Goal: Task Accomplishment & Management: Complete application form

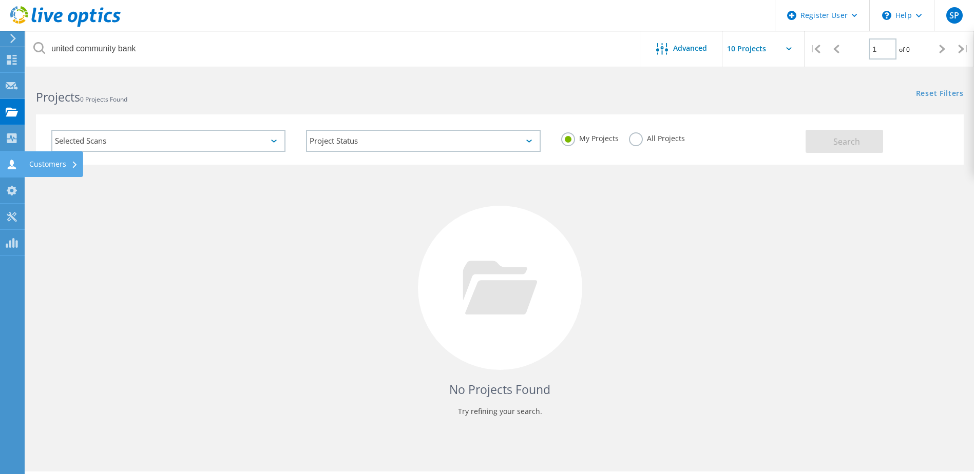
click at [76, 162] on icon at bounding box center [74, 165] width 4 height 7
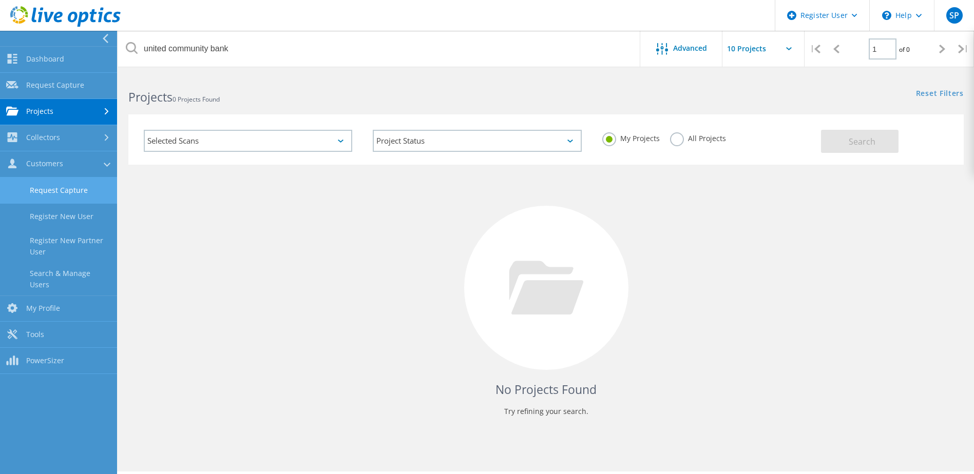
click at [82, 194] on link "Request Capture" at bounding box center [58, 191] width 117 height 26
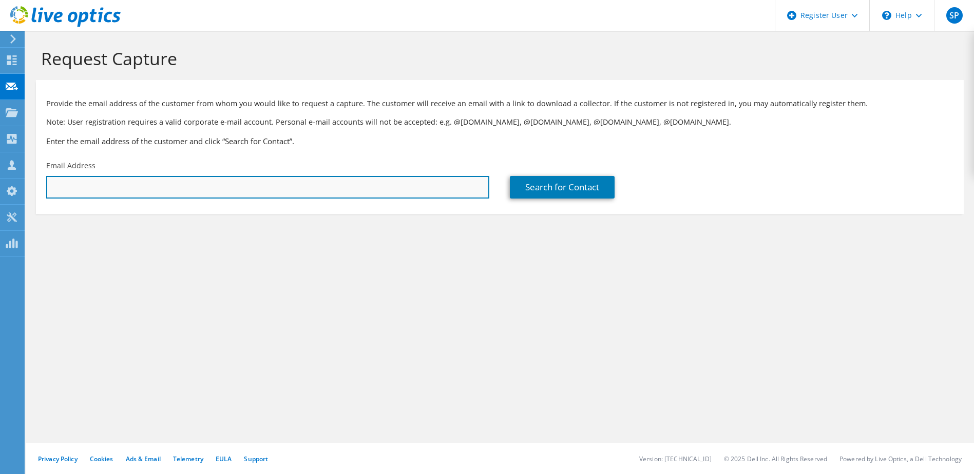
click at [88, 190] on input "text" at bounding box center [267, 187] width 443 height 23
drag, startPoint x: 65, startPoint y: 187, endPoint x: 41, endPoint y: 187, distance: 24.1
drag, startPoint x: 41, startPoint y: 187, endPoint x: 66, endPoint y: 186, distance: 25.2
click at [66, 186] on input "s" at bounding box center [267, 187] width 443 height 23
drag, startPoint x: 65, startPoint y: 186, endPoint x: 34, endPoint y: 188, distance: 30.4
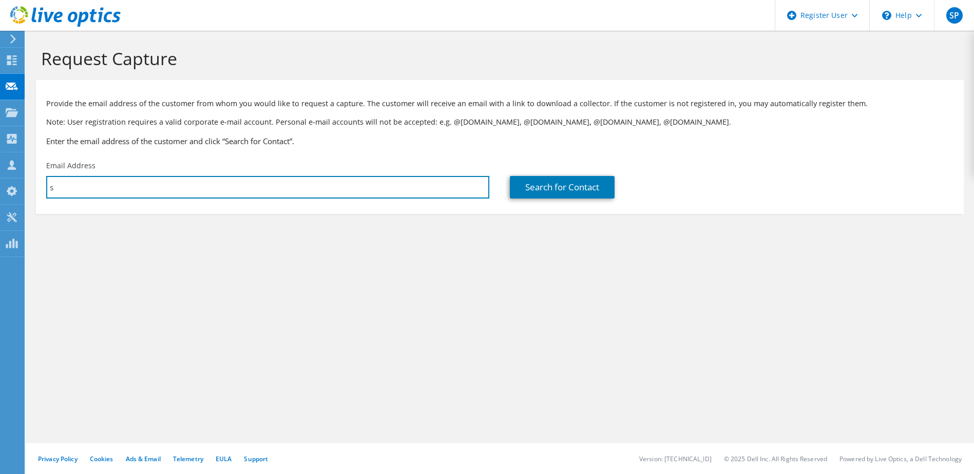
click at [34, 188] on section "Request Capture Provide the email address of the customer from whom you would l…" at bounding box center [500, 148] width 948 height 235
paste input "Loudermilk, Seth;"
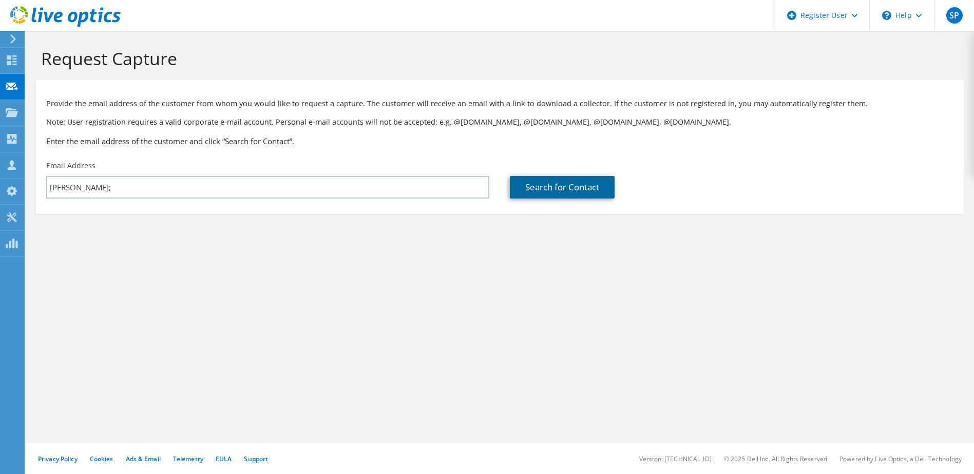
click at [568, 180] on link "Search for Contact" at bounding box center [562, 187] width 105 height 23
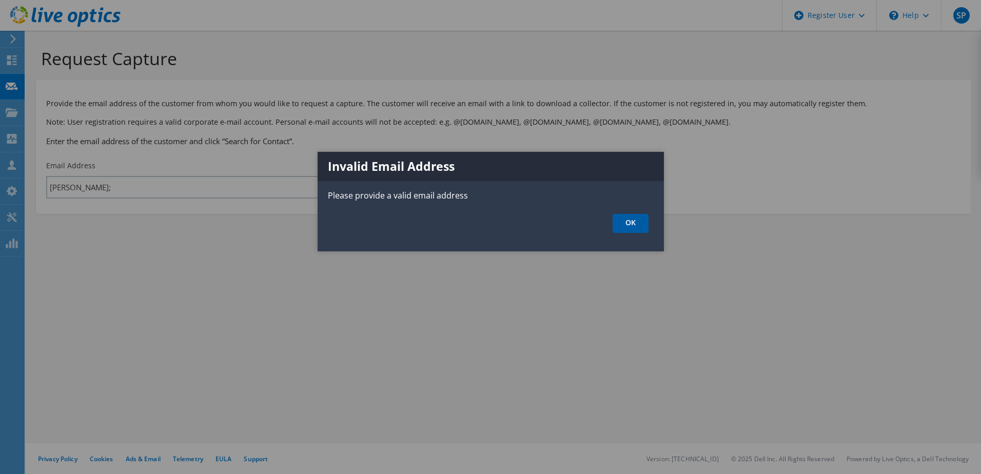
click at [645, 231] on link "OK" at bounding box center [631, 223] width 36 height 19
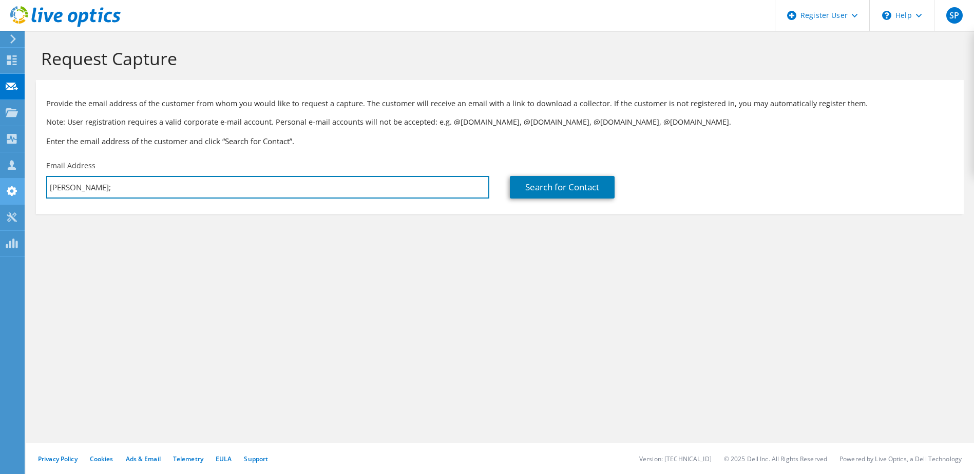
drag, startPoint x: 132, startPoint y: 182, endPoint x: 16, endPoint y: 186, distance: 116.1
click at [0, 185] on html "SP Dell User Stephen Phelps Stephen.Phelps@dell.com Dell My Profile Log Out \n …" at bounding box center [487, 237] width 974 height 474
paste input "seth.loudermilk@wolterskluwer.com"
type input "seth.loudermilk@wolterskluwer.com"
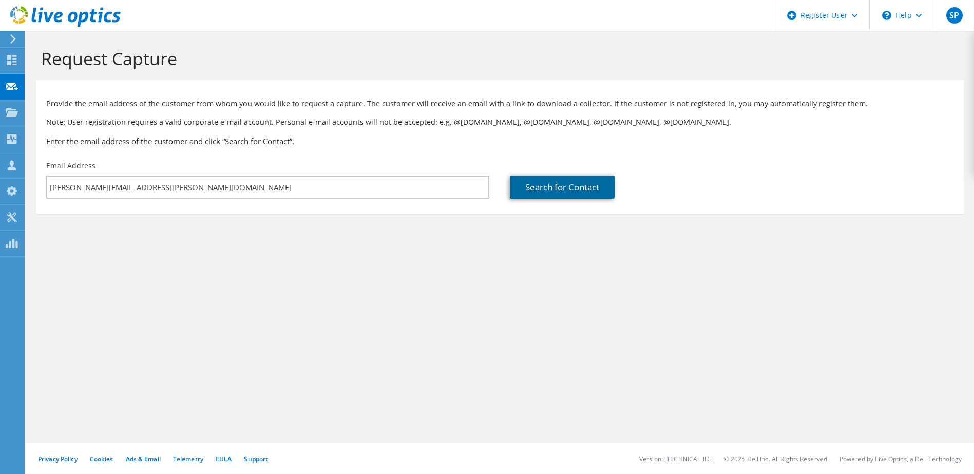
click at [579, 184] on link "Search for Contact" at bounding box center [562, 187] width 105 height 23
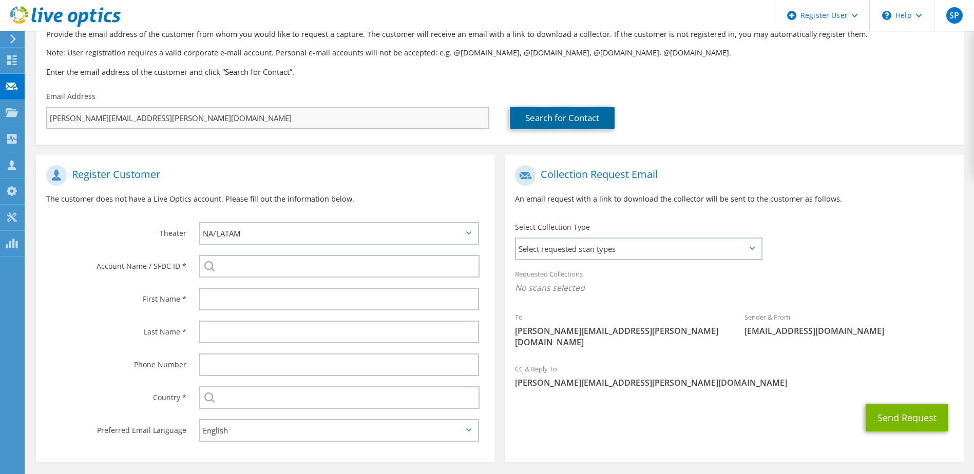
scroll to position [109, 0]
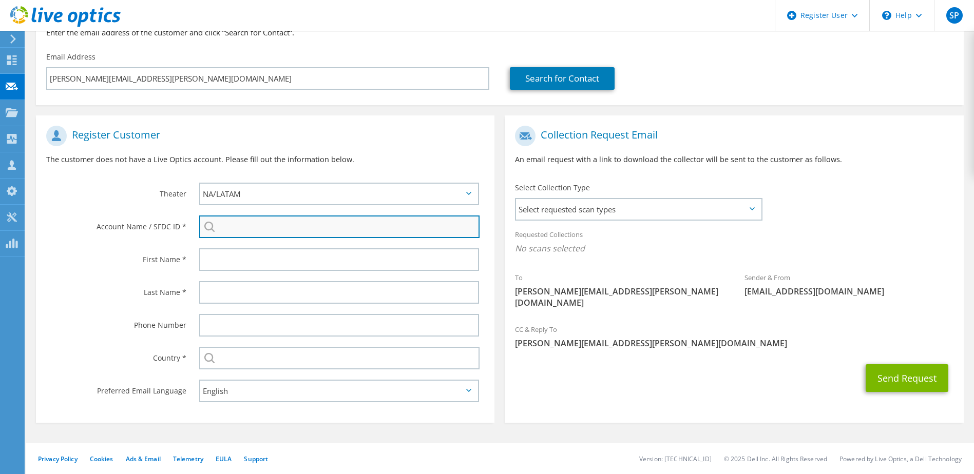
paste input "597545971"
click at [279, 263] on li "WOLTERS KLUWER : 597545971" at bounding box center [258, 259] width 118 height 12
type input "WOLTERS KLUWER : 597545971"
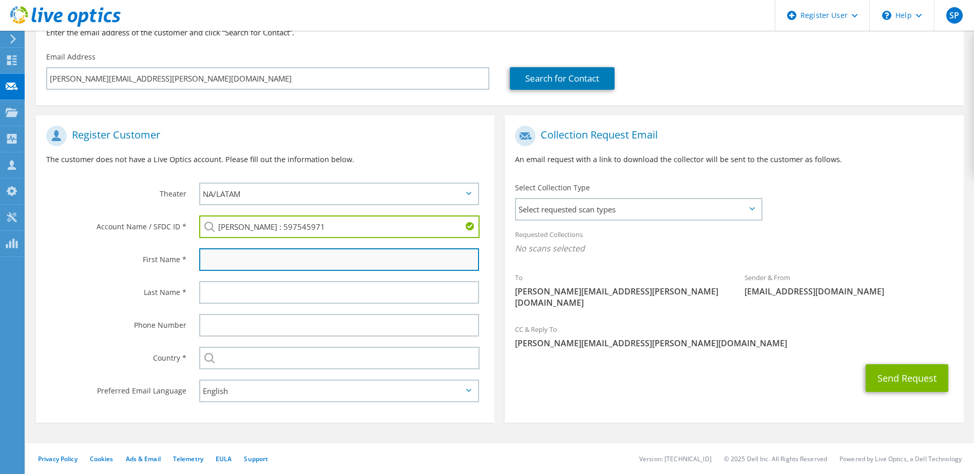
click at [279, 262] on input "text" at bounding box center [339, 259] width 280 height 23
type input "Seth"
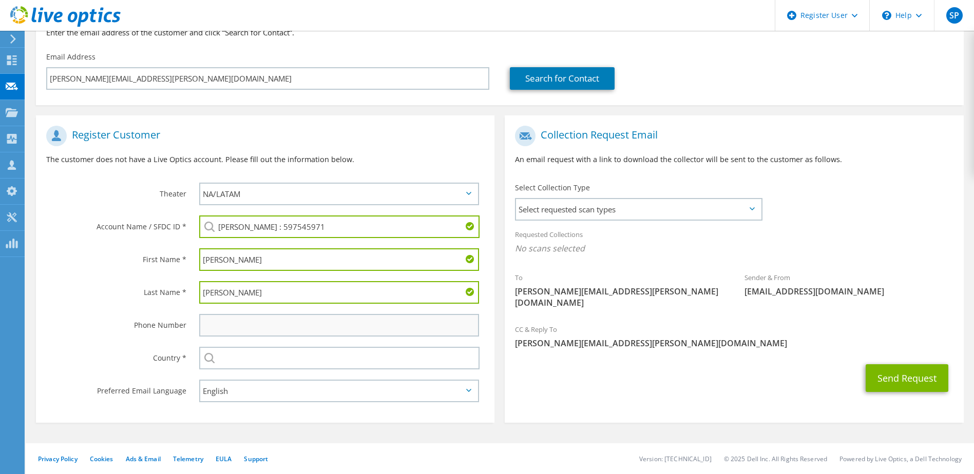
type input "Loudermilk"
click at [241, 324] on input "text" at bounding box center [339, 325] width 280 height 23
click at [558, 369] on div "Send Request" at bounding box center [734, 378] width 458 height 38
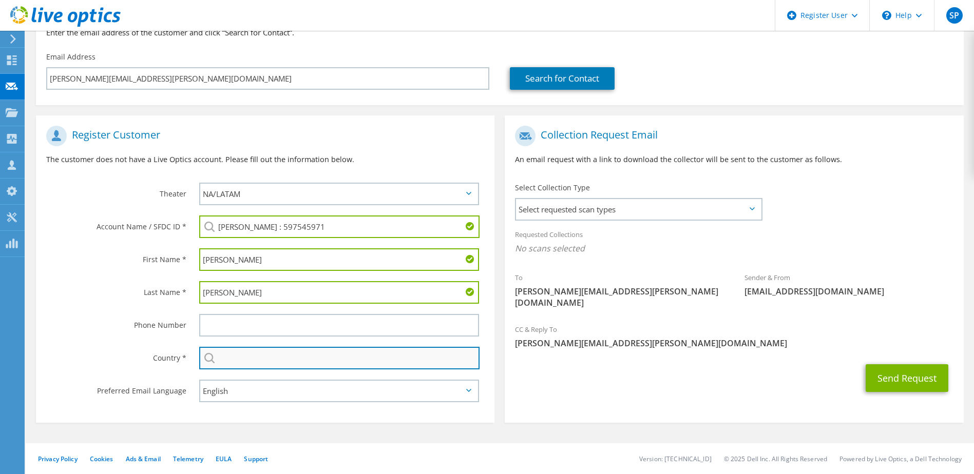
click at [251, 363] on input "text" at bounding box center [339, 358] width 281 height 23
type input "[GEOGRAPHIC_DATA]"
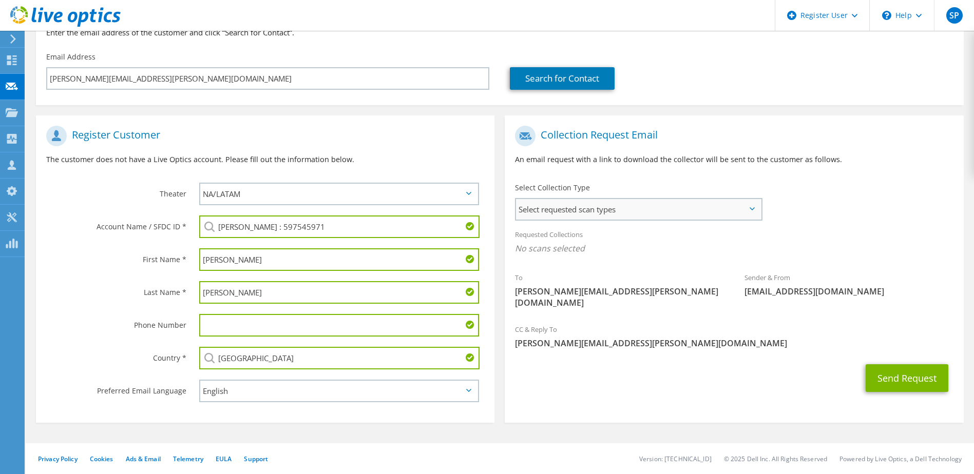
click at [635, 208] on span "Select requested scan types" at bounding box center [638, 209] width 244 height 21
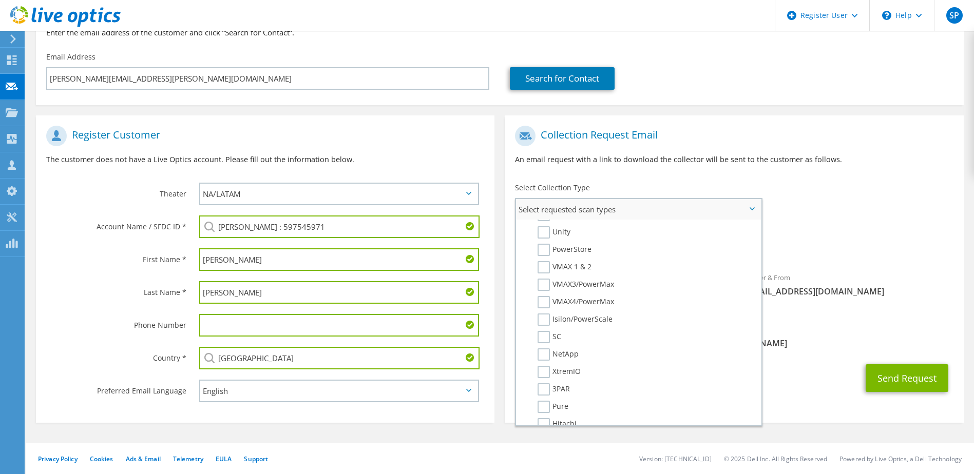
scroll to position [154, 0]
click at [544, 302] on label "PowerStore" at bounding box center [564, 301] width 54 height 12
click at [0, 0] on input "PowerStore" at bounding box center [0, 0] width 0 height 0
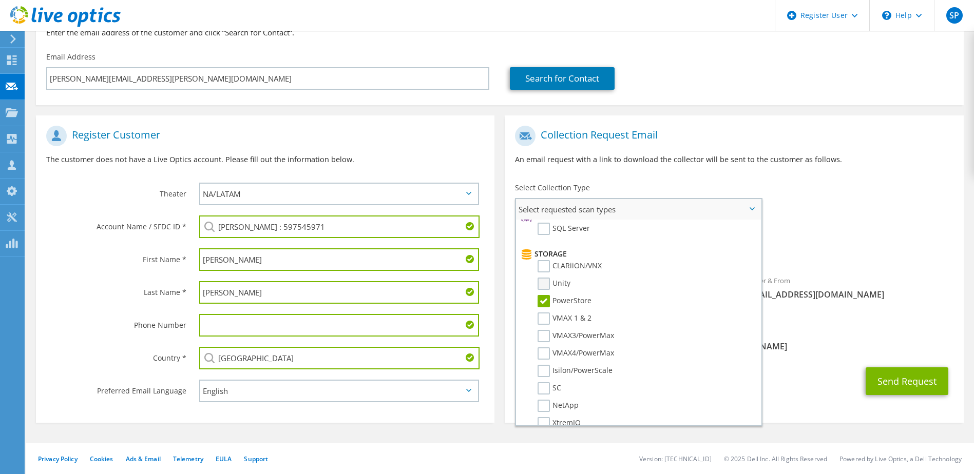
click at [547, 285] on label "Unity" at bounding box center [553, 284] width 33 height 12
click at [0, 0] on input "Unity" at bounding box center [0, 0] width 0 height 0
click at [545, 302] on label "PowerStore" at bounding box center [564, 301] width 54 height 12
click at [0, 0] on input "PowerStore" at bounding box center [0, 0] width 0 height 0
click at [321, 327] on input "text" at bounding box center [339, 325] width 280 height 23
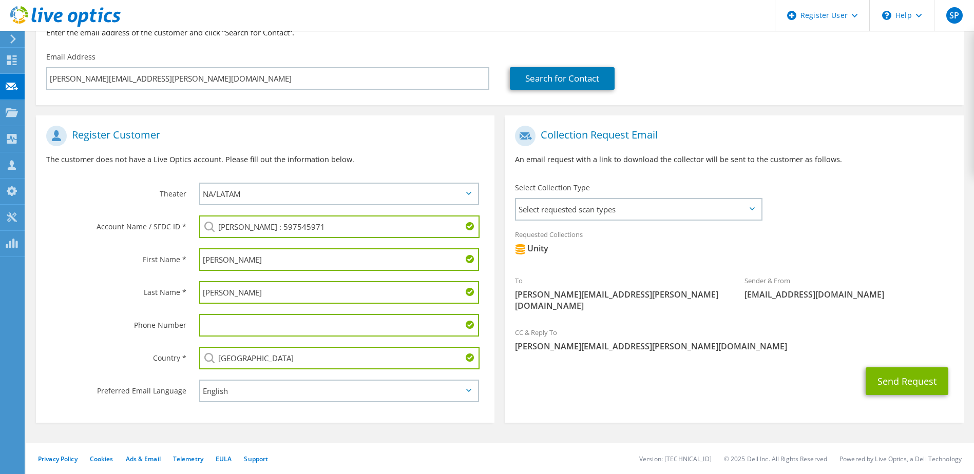
paste input "678 628-6198"
type input "678 628-6198"
click at [663, 211] on span "Select requested scan types" at bounding box center [638, 209] width 244 height 21
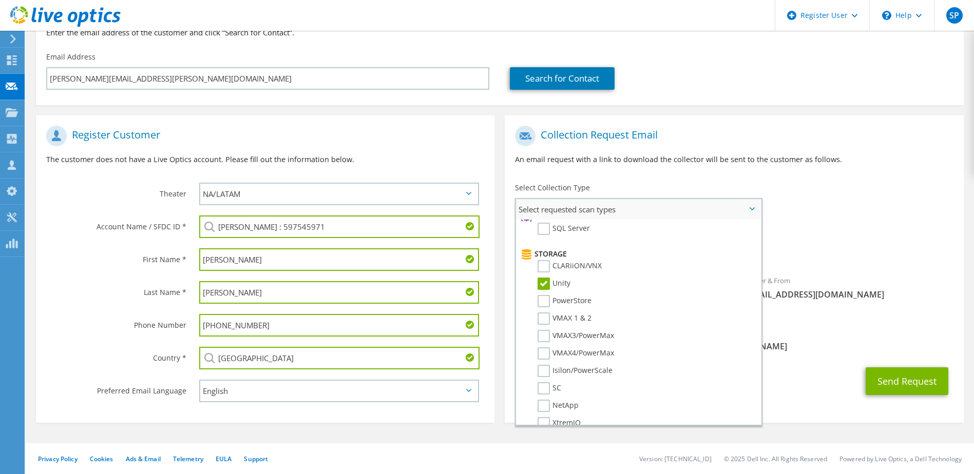
scroll to position [0, 0]
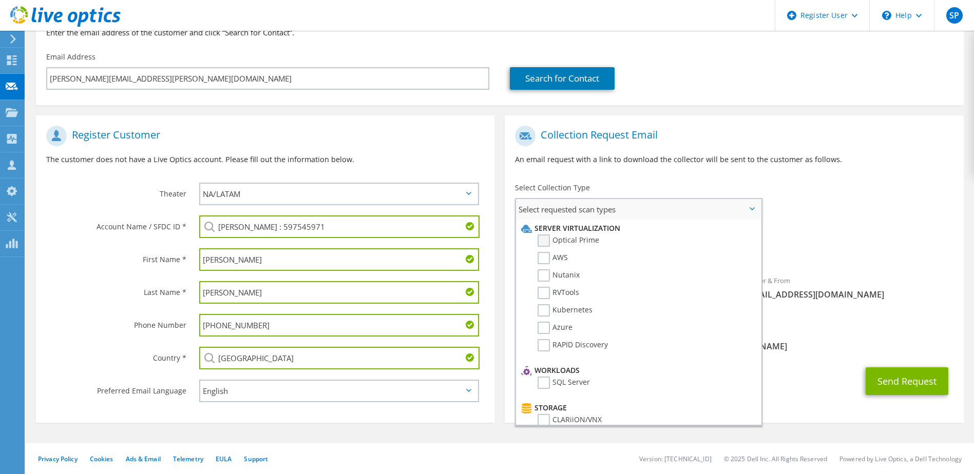
click at [577, 241] on label "Optical Prime" at bounding box center [568, 241] width 62 height 12
click at [0, 0] on input "Optical Prime" at bounding box center [0, 0] width 0 height 0
click at [921, 373] on button "Send Request" at bounding box center [906, 381] width 83 height 28
